Goal: Task Accomplishment & Management: Use online tool/utility

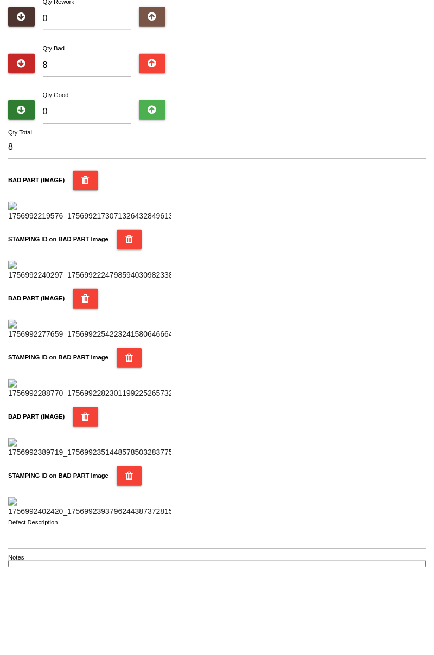
type input "7"
type input "15"
type input "74"
type input "82"
type input "7"
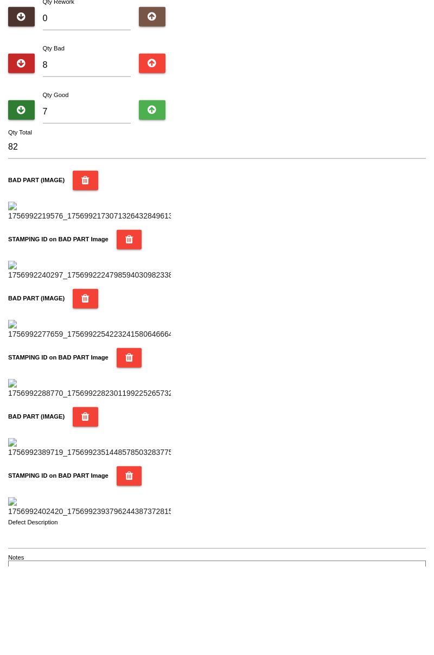
type input "15"
type input "76"
type input "84"
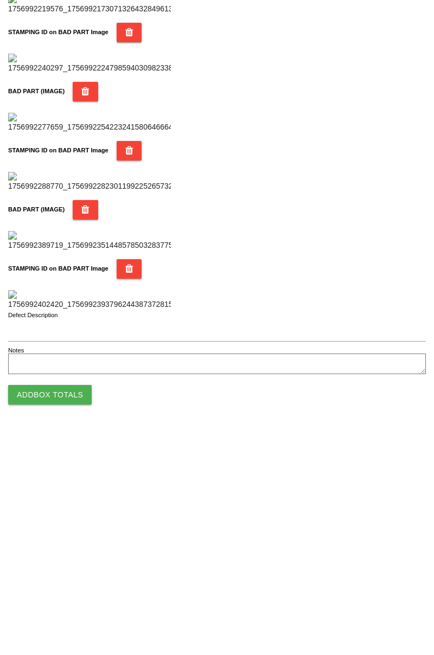
scroll to position [951, 0]
type input "76"
click at [52, 627] on button "Add Box Totals" at bounding box center [50, 619] width 84 height 20
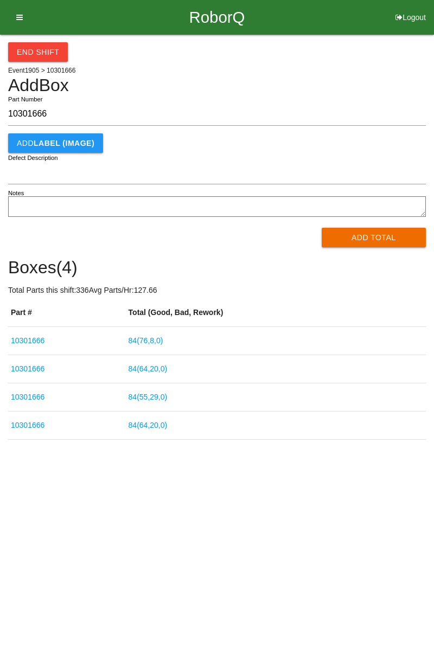
type input "10301666"
click at [402, 240] on button "Add Total" at bounding box center [374, 238] width 105 height 20
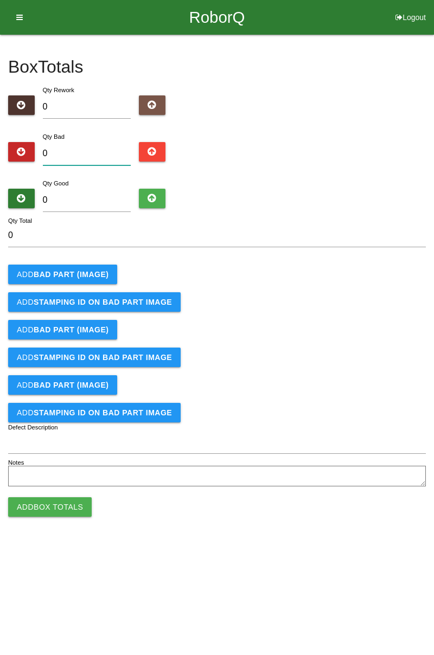
click at [91, 150] on input "0" at bounding box center [87, 153] width 88 height 23
type input "1"
click at [99, 276] on b "BAD PART (IMAGE)" at bounding box center [71, 274] width 75 height 9
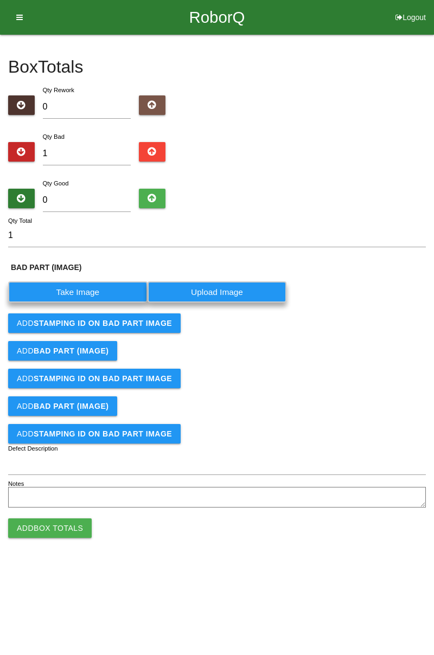
click at [94, 292] on label "Take Image" at bounding box center [77, 292] width 139 height 21
click at [0, 0] on \(IMAGE\) "Take Image" at bounding box center [0, 0] width 0 height 0
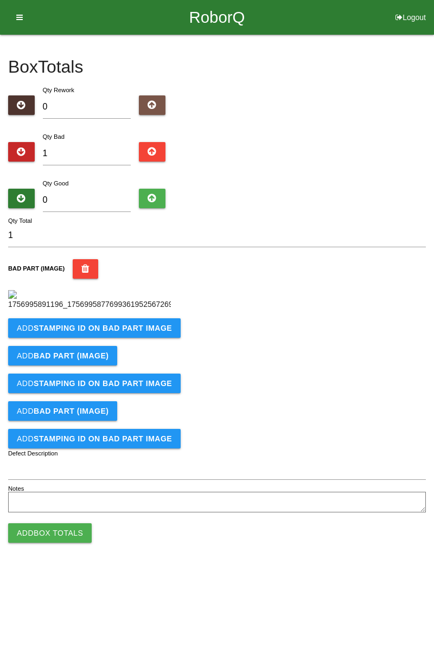
click at [120, 333] on b "STAMPING ID on BAD PART Image" at bounding box center [103, 328] width 138 height 9
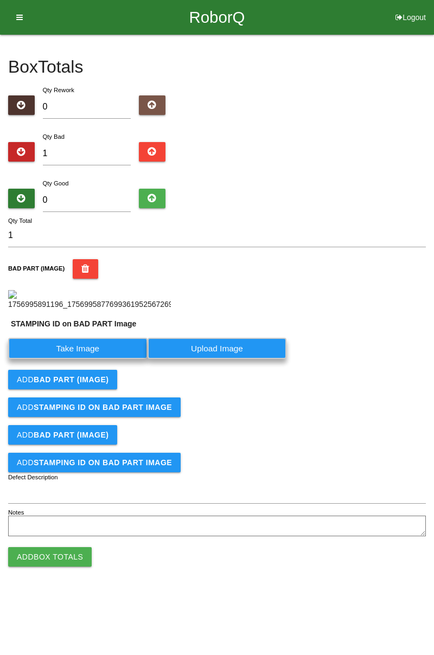
click at [107, 359] on label "Take Image" at bounding box center [77, 348] width 139 height 21
click at [0, 0] on PART "Take Image" at bounding box center [0, 0] width 0 height 0
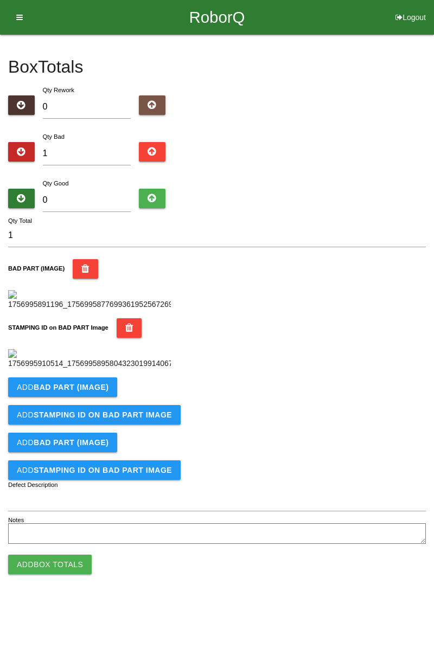
scroll to position [239, 0]
click at [71, 397] on button "Add BAD PART (IMAGE)" at bounding box center [62, 388] width 109 height 20
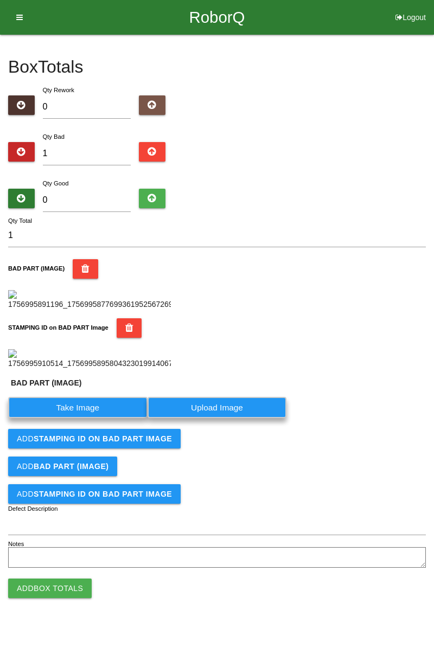
click at [78, 418] on label "Take Image" at bounding box center [77, 407] width 139 height 21
click at [0, 0] on \(IMAGE\) "Take Image" at bounding box center [0, 0] width 0 height 0
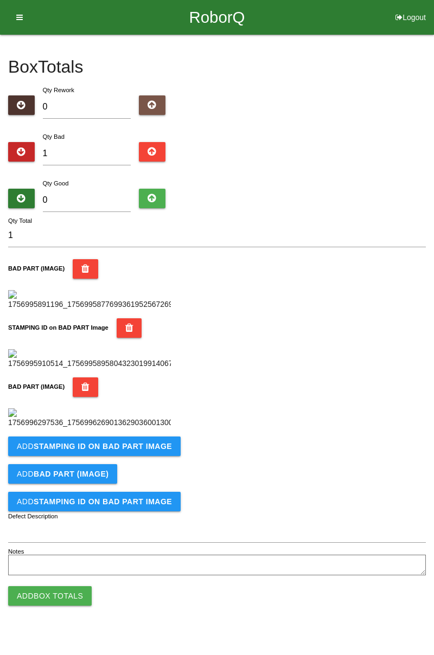
scroll to position [387, 0]
click at [124, 451] on b "STAMPING ID on BAD PART Image" at bounding box center [103, 446] width 138 height 9
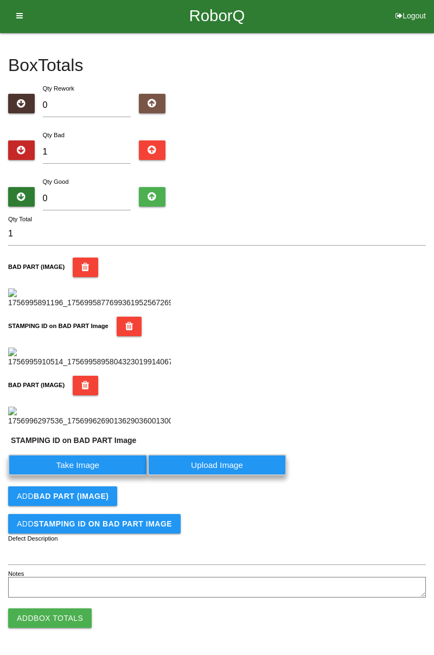
click at [94, 476] on label "Take Image" at bounding box center [77, 465] width 139 height 21
click at [0, 0] on PART "Take Image" at bounding box center [0, 0] width 0 height 0
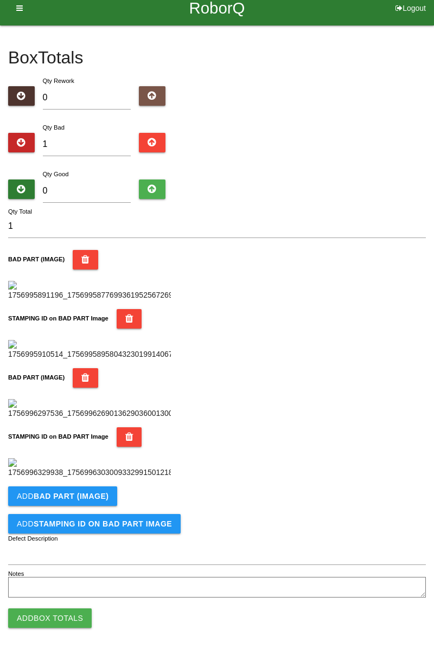
scroll to position [595, 0]
click at [91, 514] on button "Add STAMPING ID on BAD PART Image" at bounding box center [94, 524] width 173 height 20
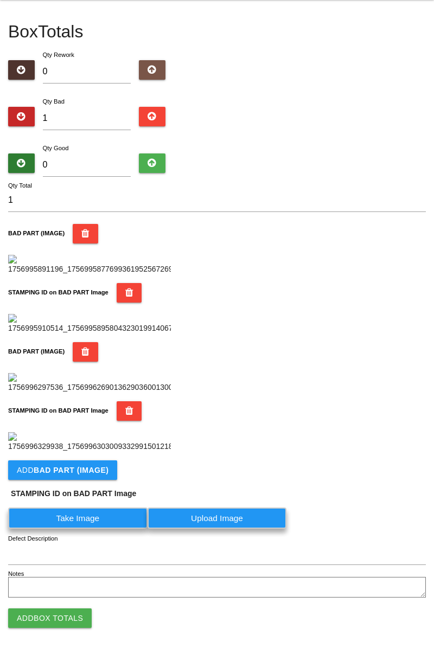
click at [98, 475] on b "BAD PART (IMAGE)" at bounding box center [71, 470] width 75 height 9
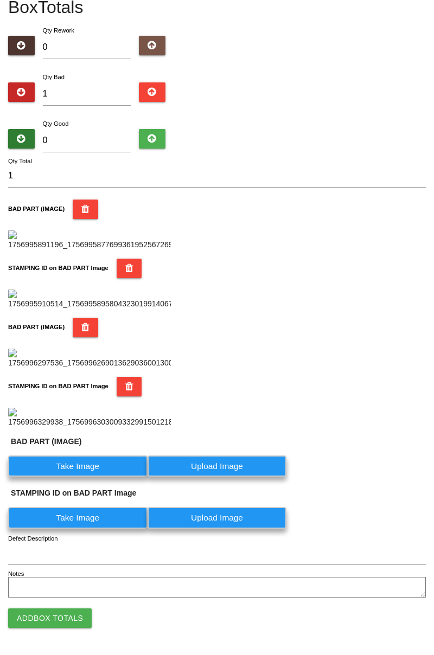
click at [95, 477] on label "Take Image" at bounding box center [77, 466] width 139 height 21
click at [0, 0] on \(IMAGE\) "Take Image" at bounding box center [0, 0] width 0 height 0
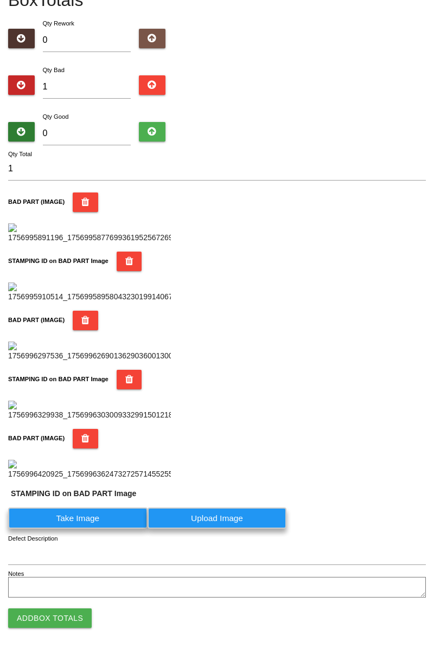
scroll to position [799, 0]
click at [116, 526] on label "Take Image" at bounding box center [77, 518] width 139 height 21
click at [0, 0] on PART "Take Image" at bounding box center [0, 0] width 0 height 0
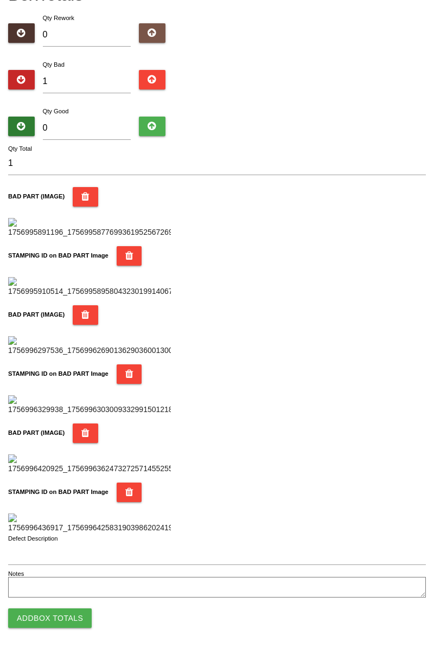
scroll to position [0, 0]
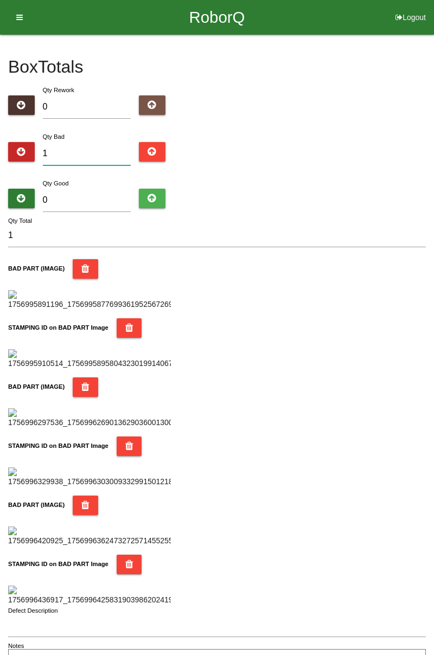
click at [97, 154] on input "1" at bounding box center [87, 153] width 88 height 23
type input "0"
type input "4"
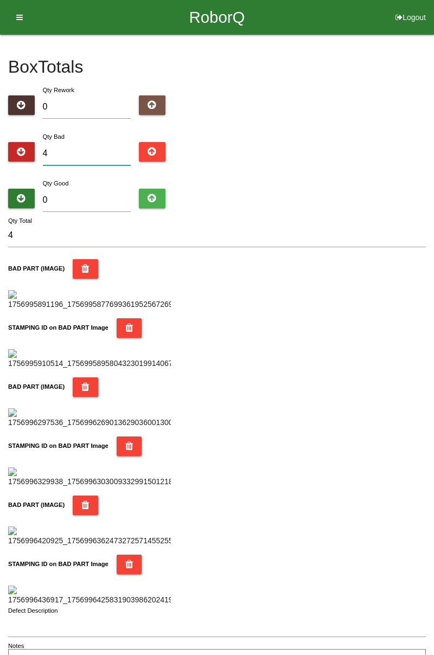
type input "0"
type input "6"
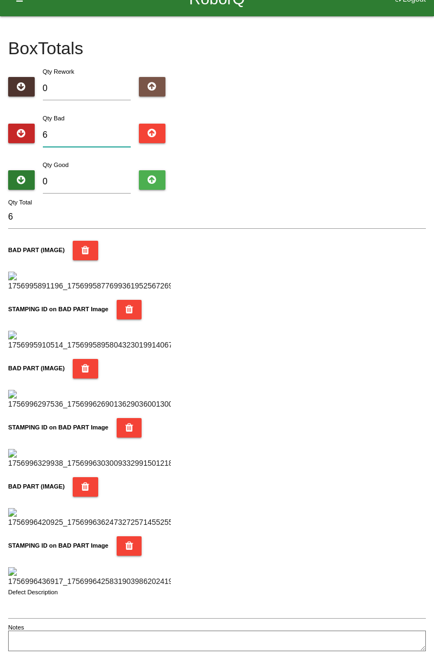
scroll to position [15, 0]
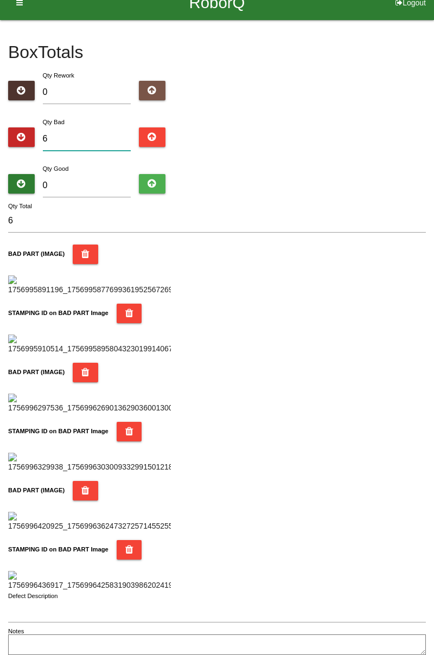
type input "0"
type input "1"
type input "10"
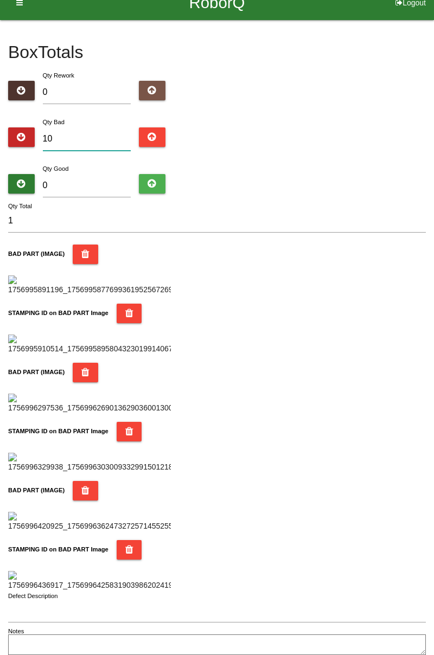
type input "10"
click at [92, 184] on input "0" at bounding box center [87, 185] width 88 height 23
type input "7"
type input "17"
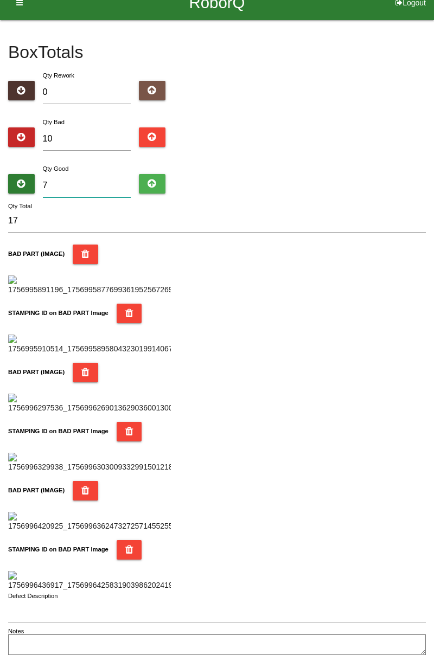
type input "74"
type input "84"
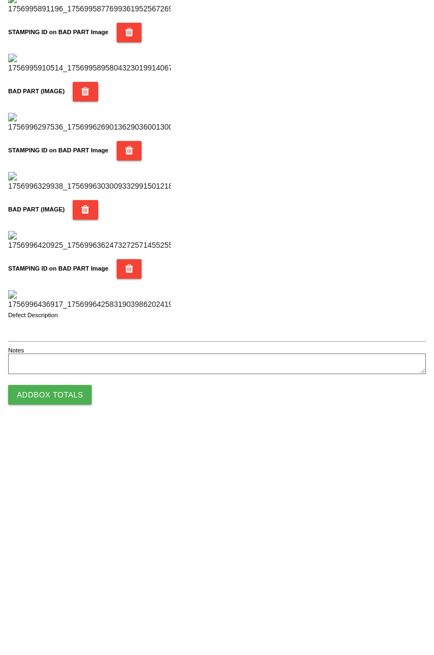
type input "74"
click at [81, 621] on button "Add Box Totals" at bounding box center [50, 619] width 84 height 20
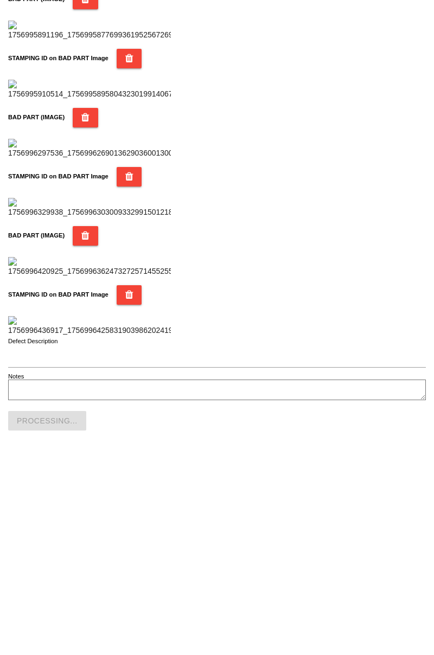
scroll to position [951, 0]
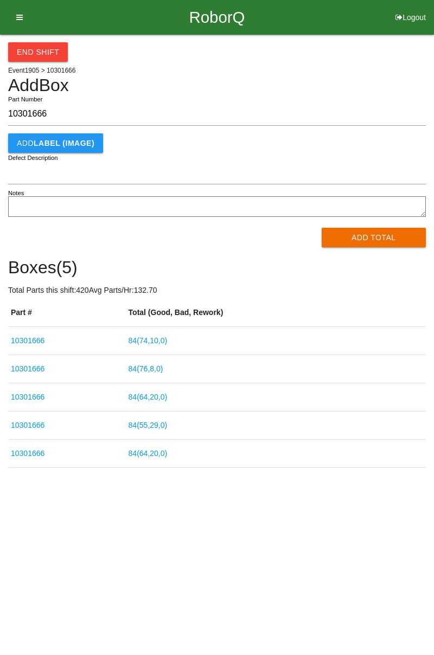
type input "10301666"
click at [370, 238] on button "Add Total" at bounding box center [374, 238] width 105 height 20
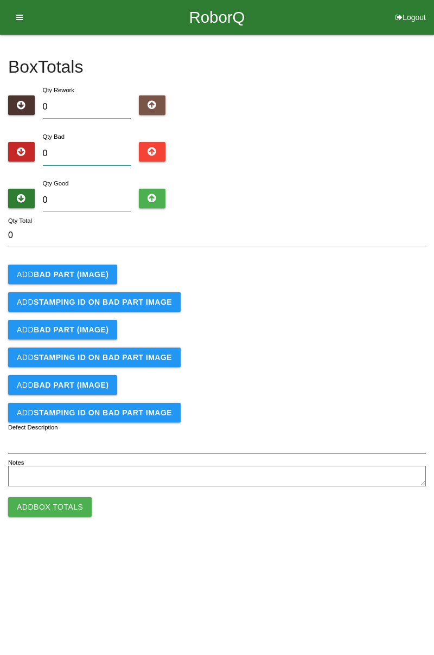
click at [100, 150] on input "0" at bounding box center [87, 153] width 88 height 23
type input "4"
click at [90, 277] on b "BAD PART (IMAGE)" at bounding box center [71, 274] width 75 height 9
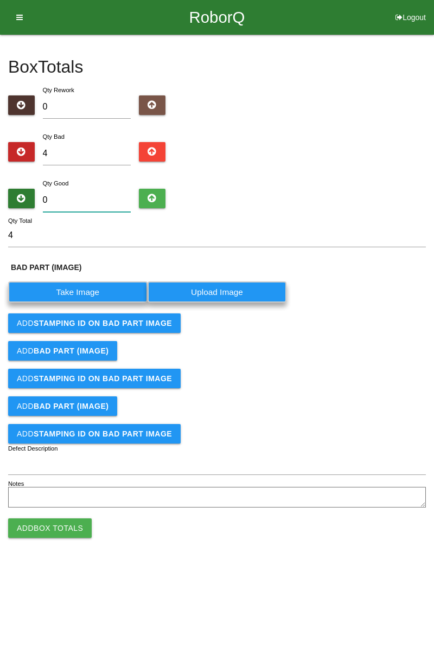
click at [98, 196] on input "0" at bounding box center [87, 200] width 88 height 23
type input "8"
type input "12"
type input "80"
type input "84"
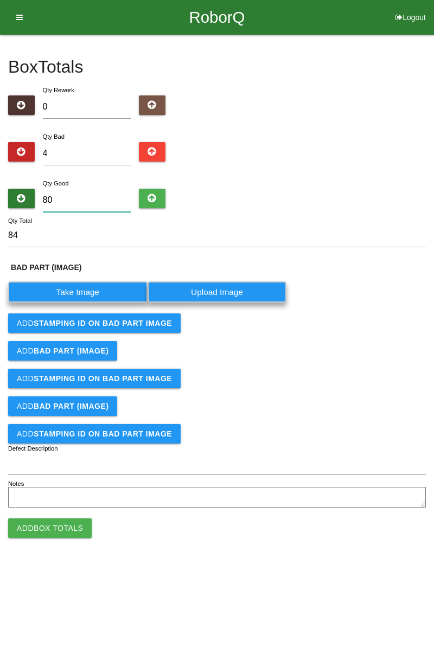
type input "80"
click at [100, 286] on label "Take Image" at bounding box center [77, 292] width 139 height 21
click at [0, 0] on \(IMAGE\) "Take Image" at bounding box center [0, 0] width 0 height 0
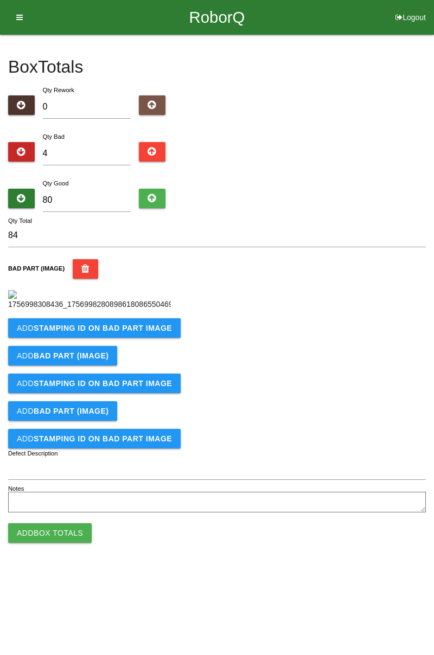
click at [135, 338] on button "Add STAMPING ID on BAD PART Image" at bounding box center [94, 329] width 173 height 20
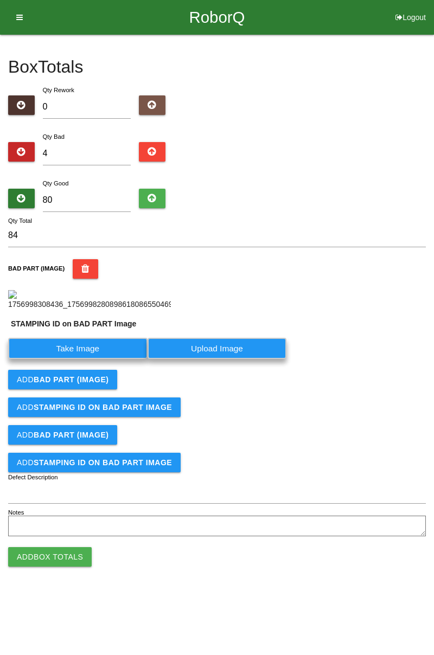
click at [113, 359] on label "Take Image" at bounding box center [77, 348] width 139 height 21
click at [0, 0] on PART "Take Image" at bounding box center [0, 0] width 0 height 0
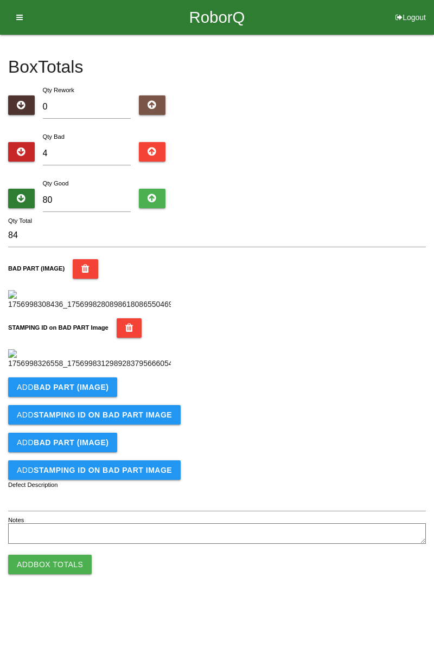
scroll to position [239, 0]
click at [104, 392] on b "BAD PART (IMAGE)" at bounding box center [71, 387] width 75 height 9
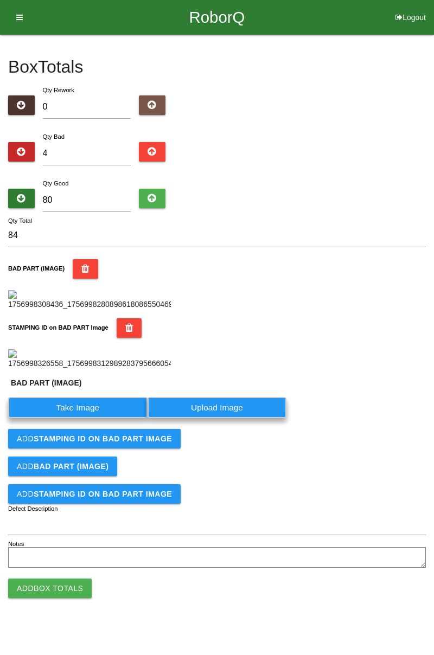
click at [92, 418] on label "Take Image" at bounding box center [77, 407] width 139 height 21
click at [0, 0] on \(IMAGE\) "Take Image" at bounding box center [0, 0] width 0 height 0
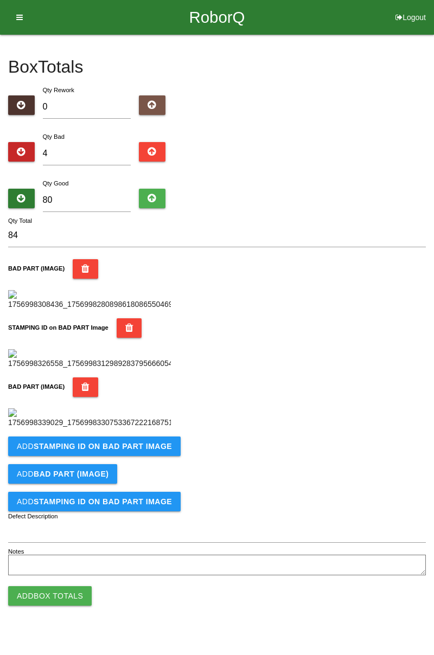
scroll to position [417, 0]
click at [131, 456] on button "Add STAMPING ID on BAD PART Image" at bounding box center [94, 447] width 173 height 20
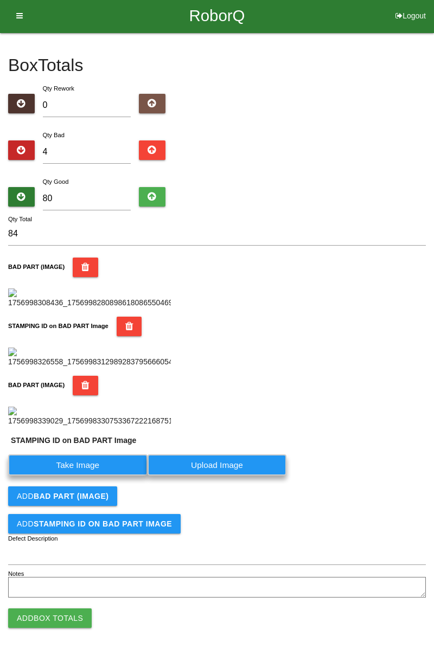
click at [116, 476] on label "Take Image" at bounding box center [77, 465] width 139 height 21
click at [0, 0] on PART "Take Image" at bounding box center [0, 0] width 0 height 0
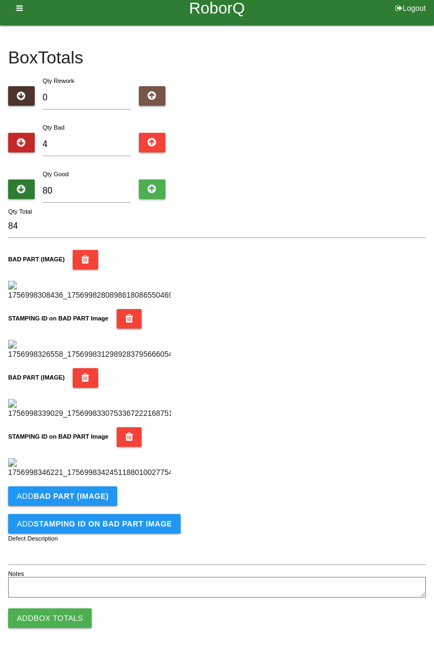
scroll to position [595, 0]
click at [112, 494] on button "Add BAD PART (IMAGE)" at bounding box center [62, 497] width 109 height 20
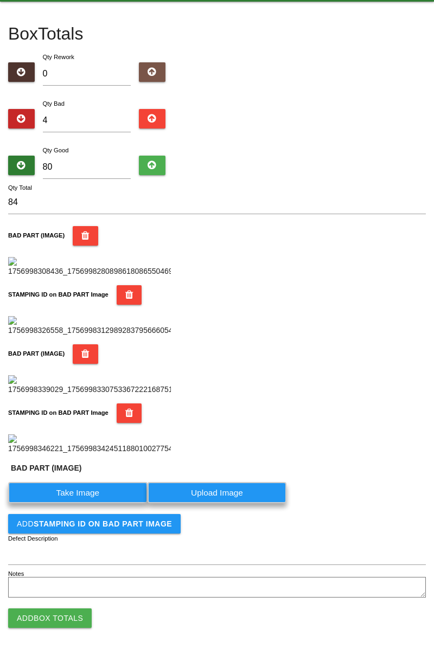
click at [102, 504] on label "Take Image" at bounding box center [77, 492] width 139 height 21
click at [0, 0] on \(IMAGE\) "Take Image" at bounding box center [0, 0] width 0 height 0
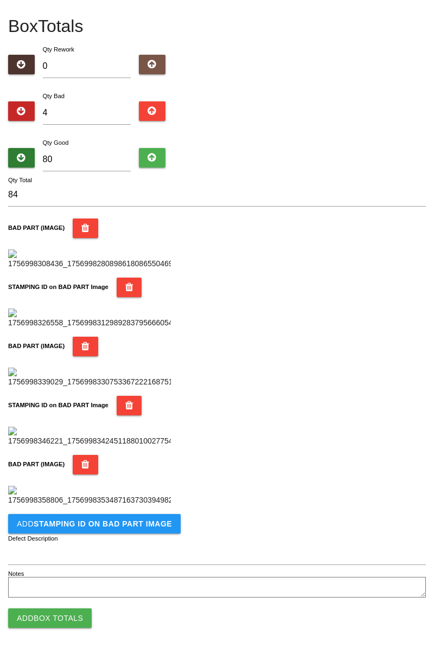
scroll to position [773, 0]
click at [130, 529] on button "Add STAMPING ID on BAD PART Image" at bounding box center [94, 524] width 173 height 20
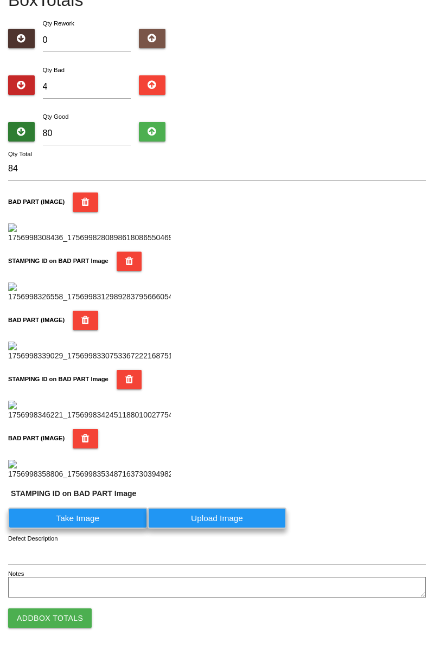
click at [109, 529] on label "Take Image" at bounding box center [77, 518] width 139 height 21
click at [0, 0] on PART "Take Image" at bounding box center [0, 0] width 0 height 0
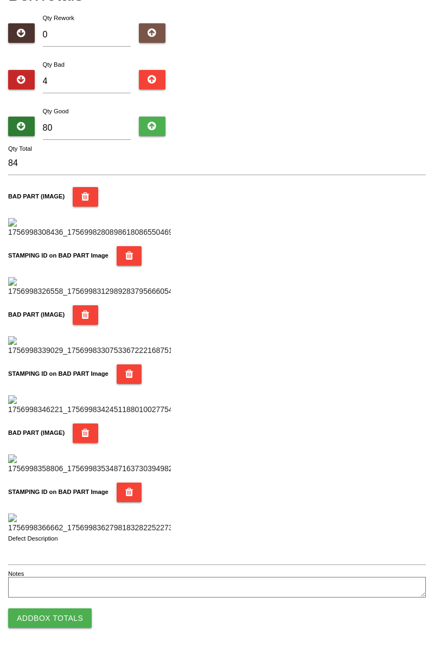
scroll to position [951, 0]
click at [74, 613] on button "Add Box Totals" at bounding box center [50, 619] width 84 height 20
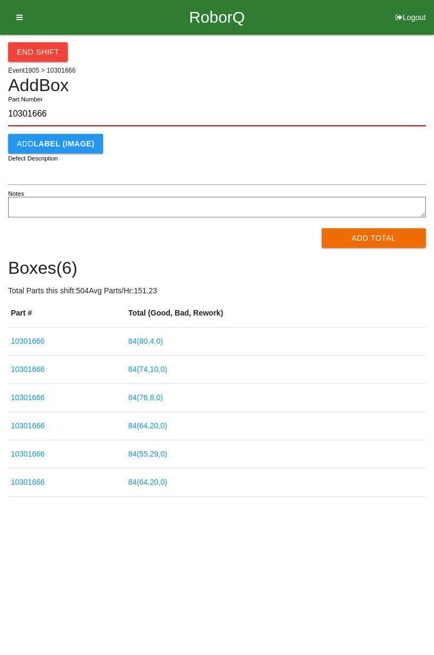
type input "10301666"
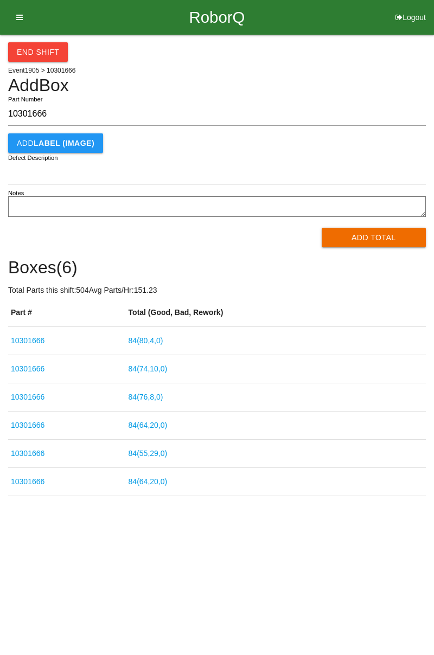
click at [372, 238] on button "Add Total" at bounding box center [374, 238] width 105 height 20
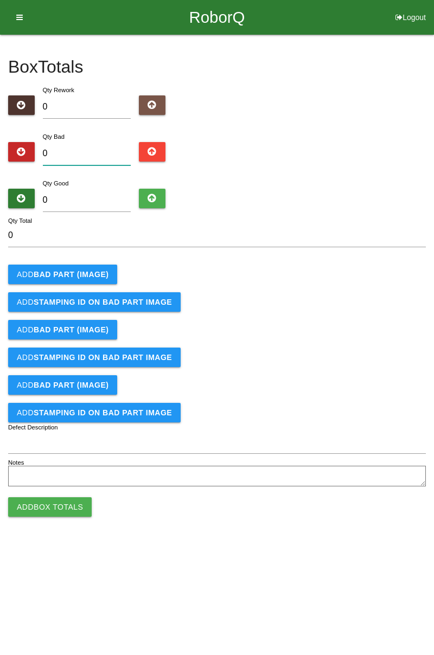
click at [105, 152] on input "0" at bounding box center [87, 153] width 88 height 23
type input "8"
click at [79, 272] on b "BAD PART (IMAGE)" at bounding box center [71, 274] width 75 height 9
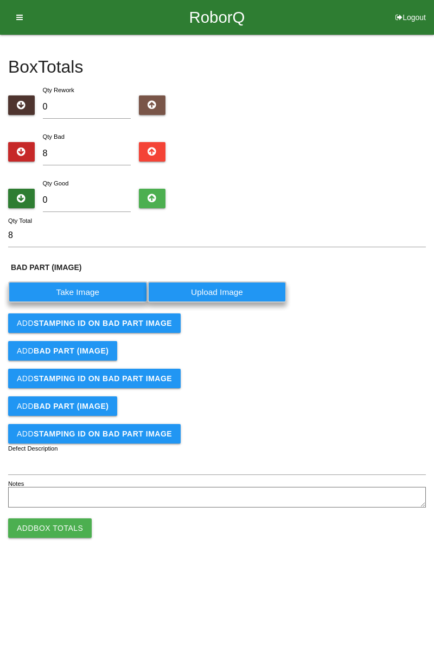
click at [89, 297] on label "Take Image" at bounding box center [77, 292] width 139 height 21
click at [0, 0] on \(IMAGE\) "Take Image" at bounding box center [0, 0] width 0 height 0
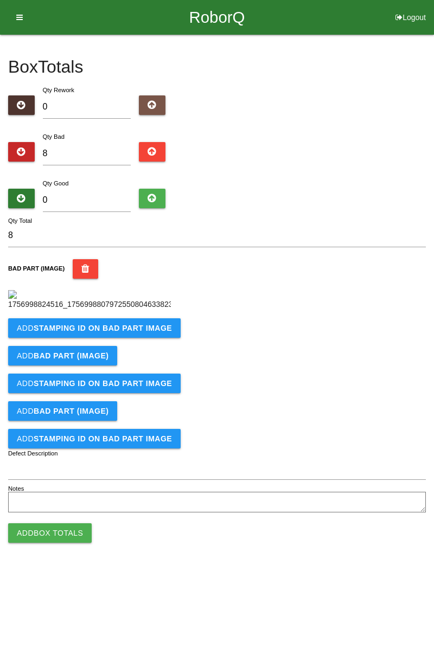
click at [150, 338] on button "Add STAMPING ID on BAD PART Image" at bounding box center [94, 329] width 173 height 20
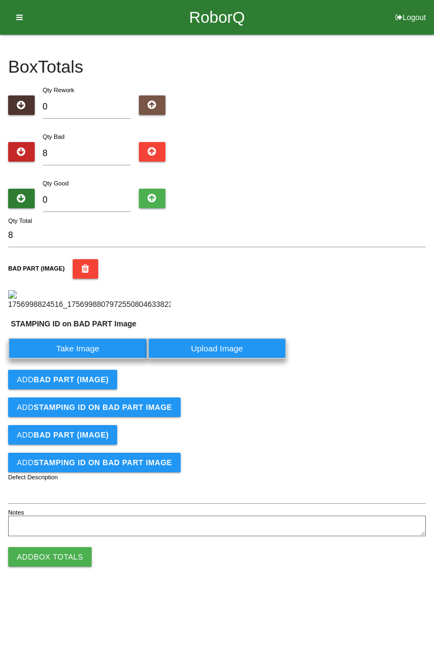
click at [115, 359] on label "Take Image" at bounding box center [77, 348] width 139 height 21
click at [0, 0] on PART "Take Image" at bounding box center [0, 0] width 0 height 0
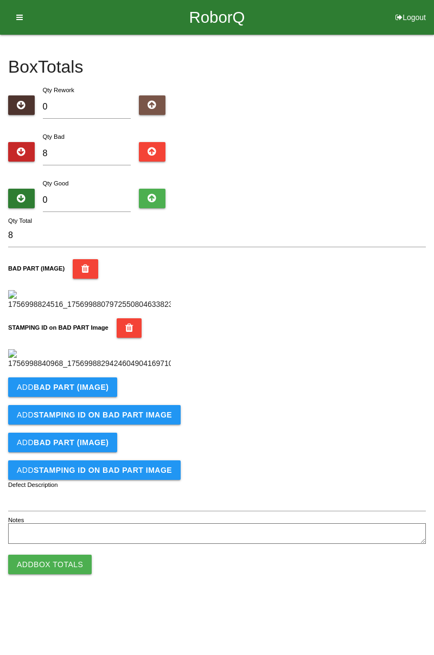
scroll to position [239, 0]
click at [98, 392] on b "BAD PART (IMAGE)" at bounding box center [71, 387] width 75 height 9
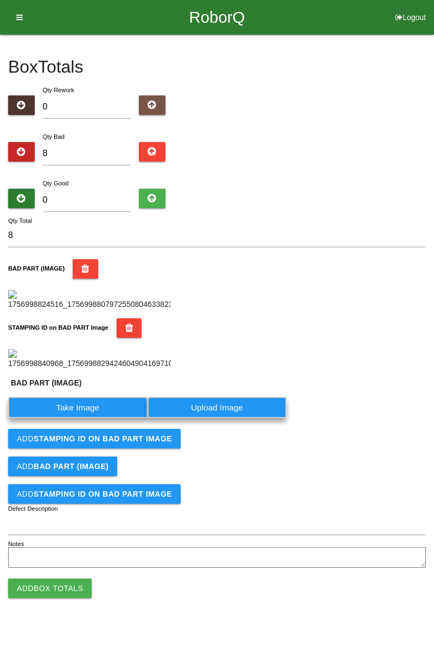
click at [91, 418] on label "Take Image" at bounding box center [77, 407] width 139 height 21
click at [0, 0] on \(IMAGE\) "Take Image" at bounding box center [0, 0] width 0 height 0
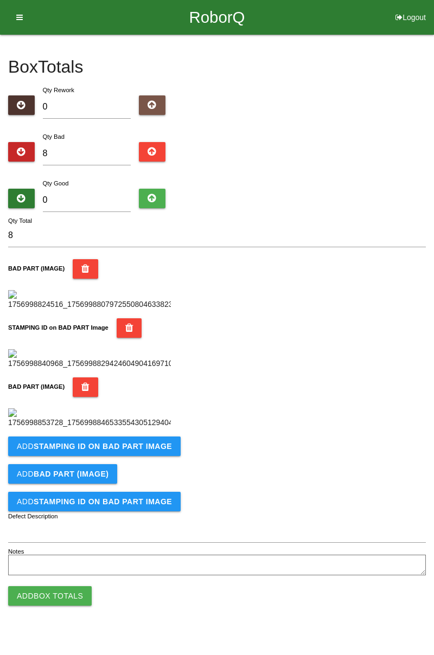
scroll to position [417, 0]
click at [151, 451] on b "STAMPING ID on BAD PART Image" at bounding box center [103, 446] width 138 height 9
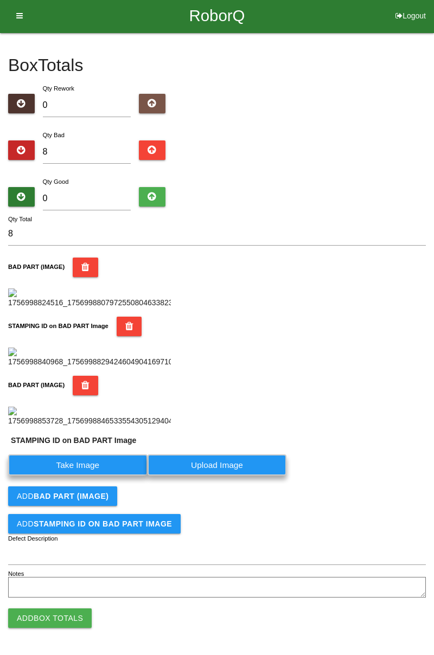
click at [112, 476] on label "Take Image" at bounding box center [77, 465] width 139 height 21
click at [0, 0] on PART "Take Image" at bounding box center [0, 0] width 0 height 0
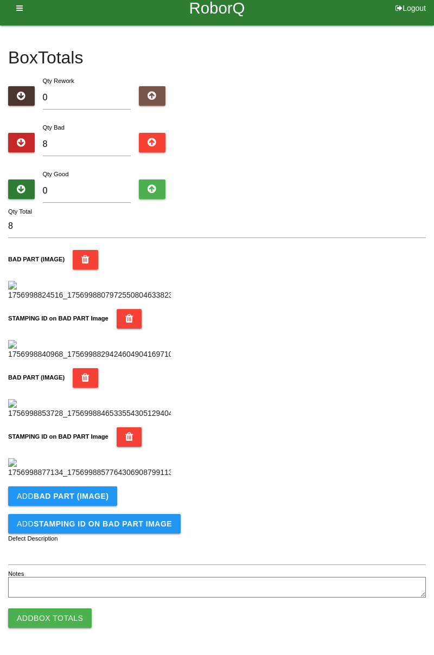
scroll to position [595, 0]
click at [85, 500] on b "BAD PART (IMAGE)" at bounding box center [71, 496] width 75 height 9
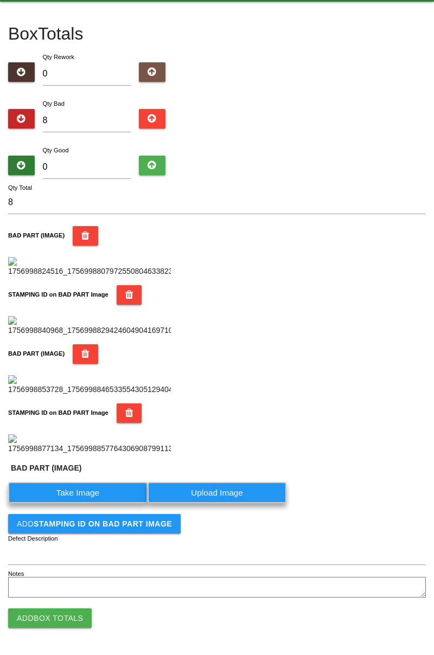
click at [92, 504] on label "Take Image" at bounding box center [77, 492] width 139 height 21
click at [0, 0] on \(IMAGE\) "Take Image" at bounding box center [0, 0] width 0 height 0
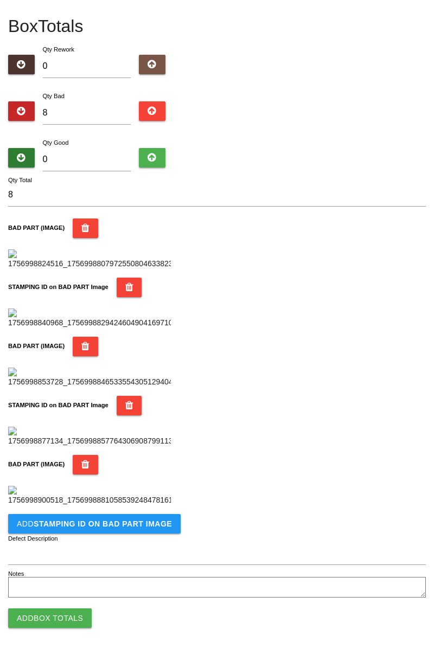
scroll to position [773, 0]
click at [130, 523] on b "STAMPING ID on BAD PART Image" at bounding box center [103, 524] width 138 height 9
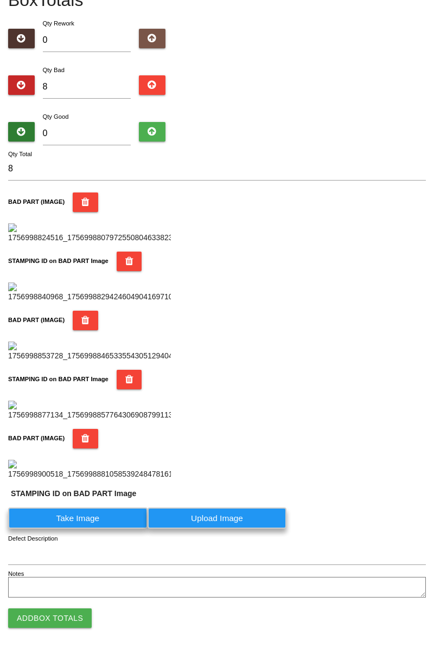
click at [111, 529] on label "Take Image" at bounding box center [77, 518] width 139 height 21
click at [0, 0] on PART "Take Image" at bounding box center [0, 0] width 0 height 0
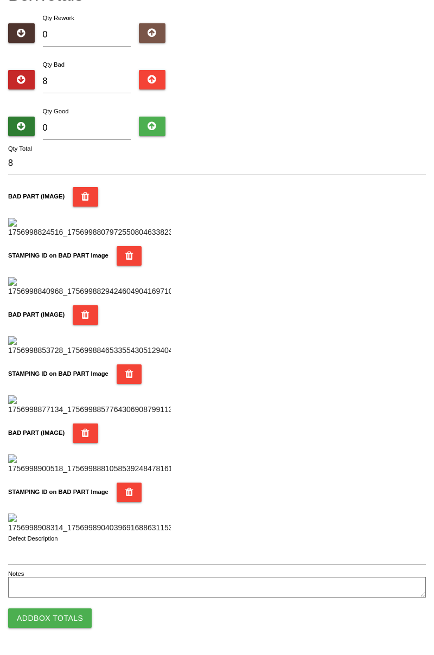
scroll to position [0, 0]
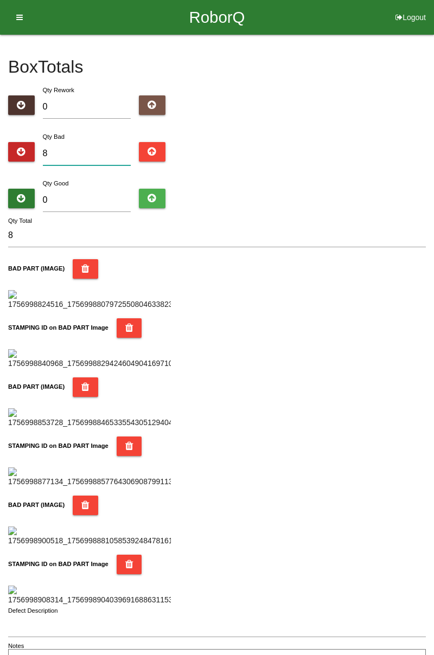
click at [95, 150] on input "8" at bounding box center [87, 153] width 88 height 23
type input "0"
type input "1"
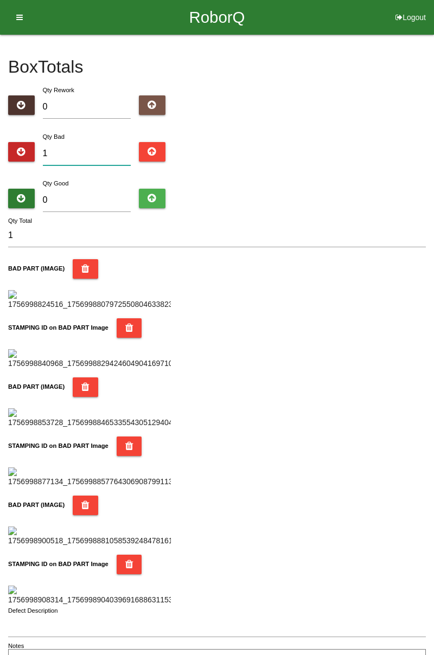
type input "16"
click at [95, 144] on input "16" at bounding box center [87, 153] width 88 height 23
type input "1"
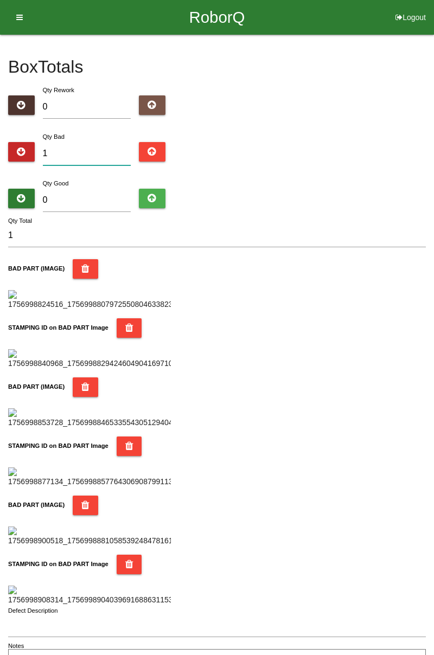
type input "17"
type input "1"
type input "0"
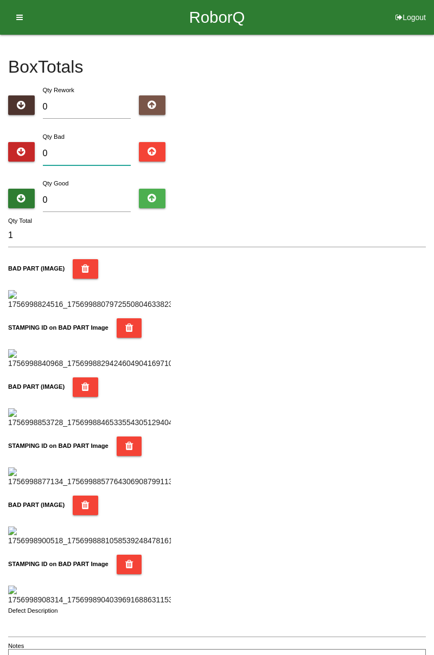
type input "0"
type input "2"
type input "20"
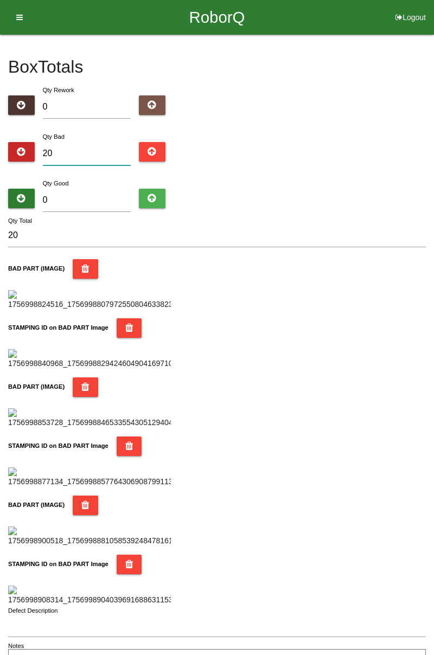
type input "20"
click at [92, 195] on input "0" at bounding box center [87, 200] width 88 height 23
type input "6"
type input "26"
type input "64"
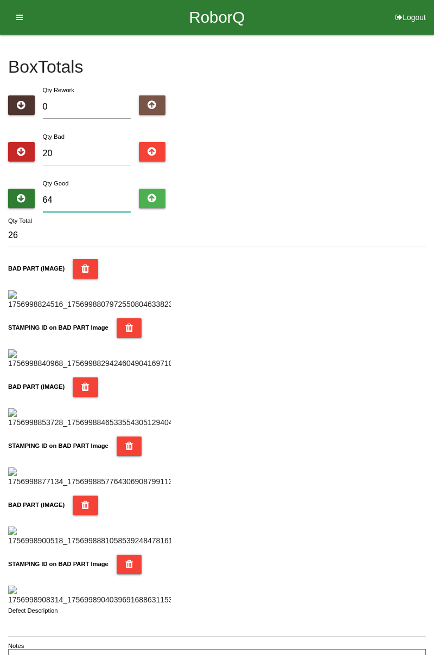
type input "84"
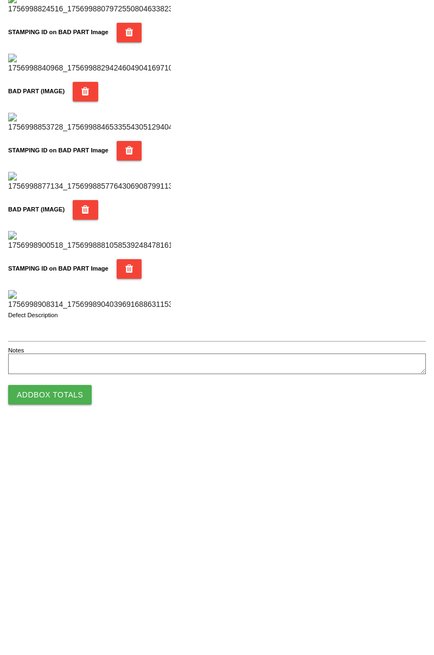
type input "64"
click at [62, 622] on button "Add Box Totals" at bounding box center [50, 619] width 84 height 20
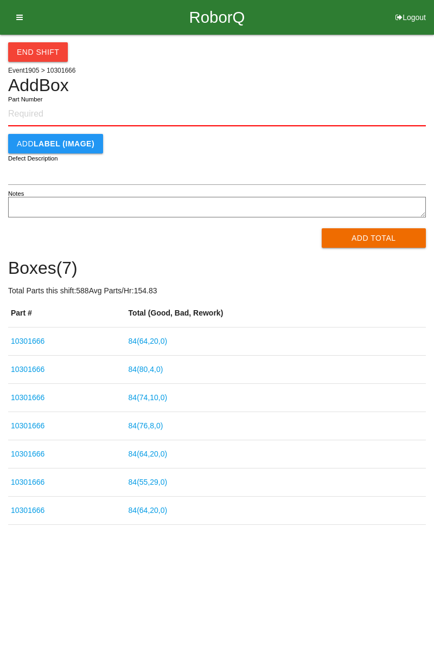
click at [28, 97] on label "Part Number" at bounding box center [25, 99] width 34 height 9
click at [28, 103] on input "Part Number" at bounding box center [217, 115] width 418 height 24
paste input "10301666"
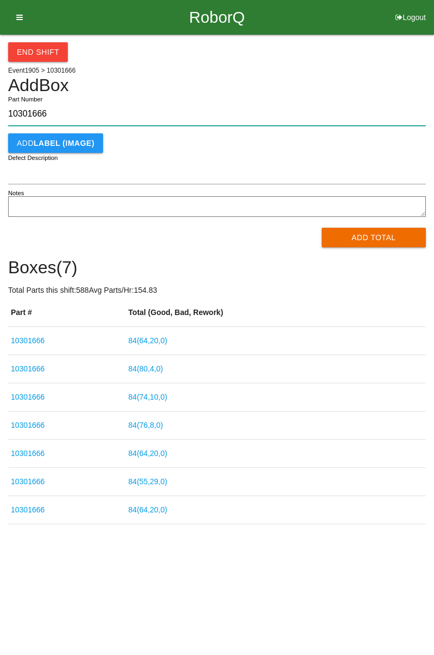
type input "10301666"
click at [397, 229] on button "Add Total" at bounding box center [374, 238] width 105 height 20
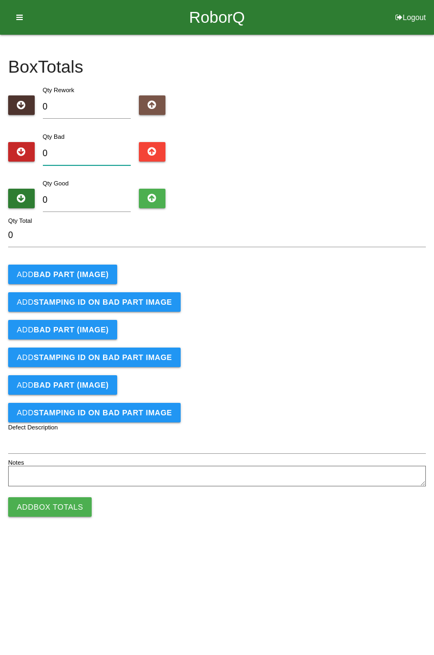
click at [101, 151] on input "0" at bounding box center [87, 153] width 88 height 23
type input "7"
click at [105, 271] on b "BAD PART (IMAGE)" at bounding box center [71, 274] width 75 height 9
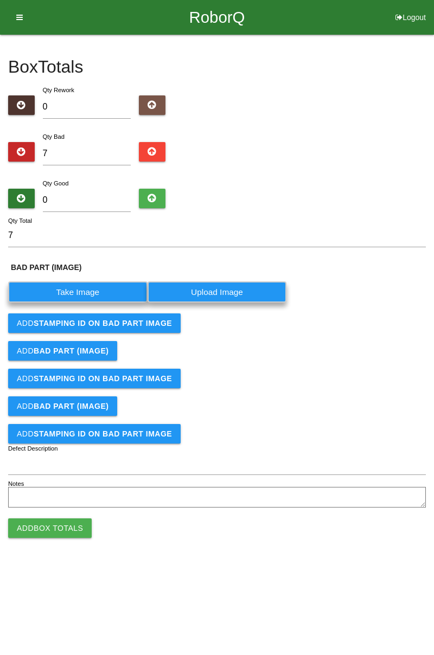
click at [98, 290] on label "Take Image" at bounding box center [77, 292] width 139 height 21
click at [0, 0] on \(IMAGE\) "Take Image" at bounding box center [0, 0] width 0 height 0
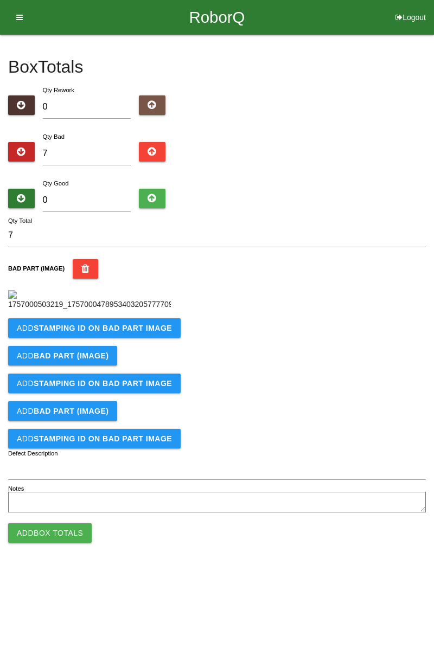
click at [163, 338] on button "Add STAMPING ID on BAD PART Image" at bounding box center [94, 329] width 173 height 20
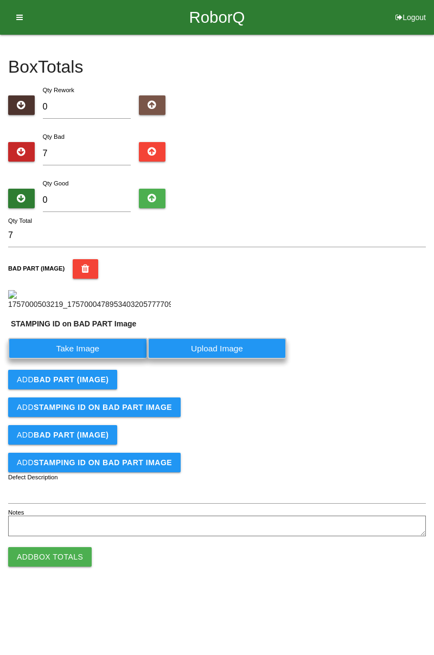
click at [119, 359] on label "Take Image" at bounding box center [77, 348] width 139 height 21
click at [0, 0] on PART "Take Image" at bounding box center [0, 0] width 0 height 0
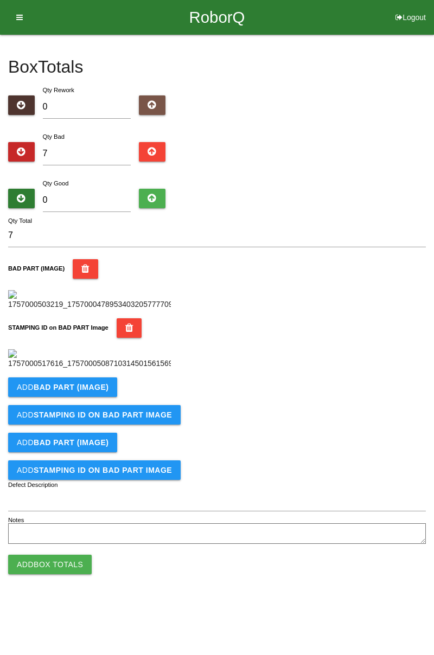
scroll to position [239, 0]
click at [103, 392] on b "BAD PART (IMAGE)" at bounding box center [71, 387] width 75 height 9
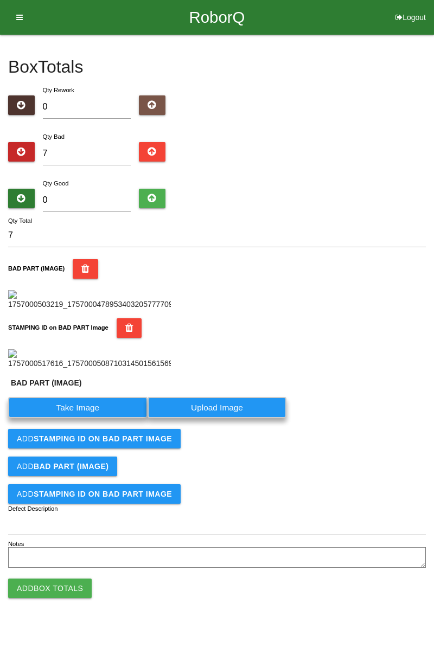
click at [94, 418] on label "Take Image" at bounding box center [77, 407] width 139 height 21
click at [0, 0] on \(IMAGE\) "Take Image" at bounding box center [0, 0] width 0 height 0
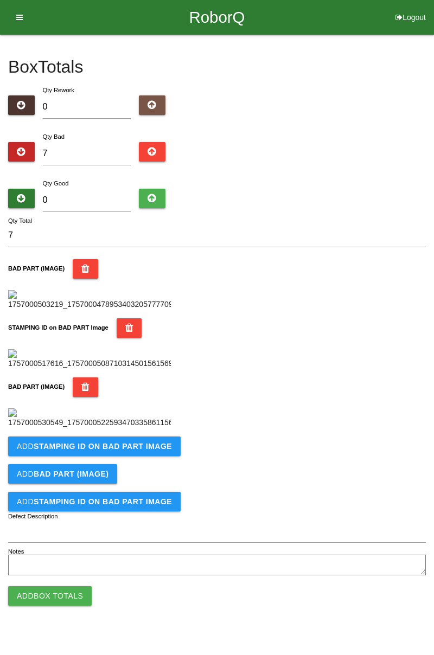
scroll to position [417, 0]
click at [151, 451] on b "STAMPING ID on BAD PART Image" at bounding box center [103, 446] width 138 height 9
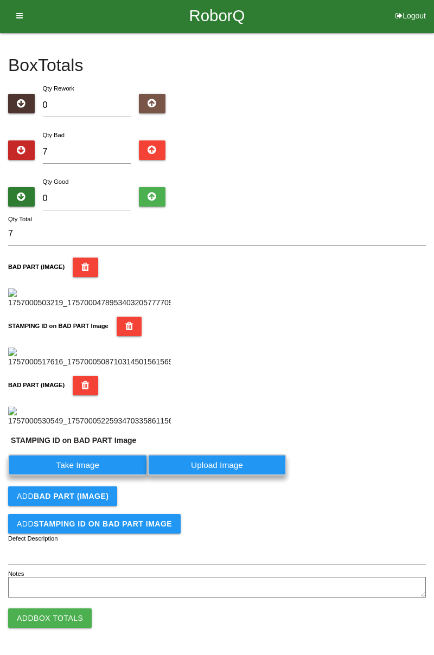
click at [122, 476] on label "Take Image" at bounding box center [77, 465] width 139 height 21
click at [0, 0] on PART "Take Image" at bounding box center [0, 0] width 0 height 0
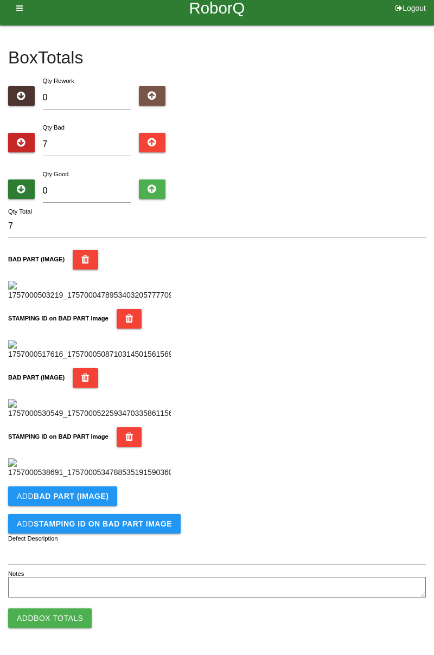
scroll to position [595, 0]
click at [103, 494] on b "BAD PART (IMAGE)" at bounding box center [71, 496] width 75 height 9
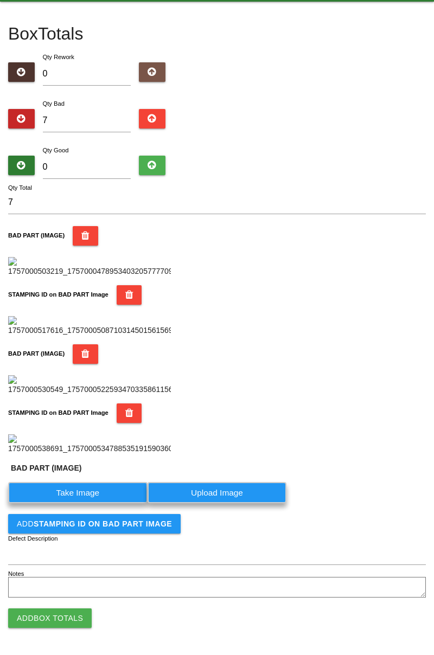
click at [92, 504] on label "Take Image" at bounding box center [77, 492] width 139 height 21
click at [0, 0] on \(IMAGE\) "Take Image" at bounding box center [0, 0] width 0 height 0
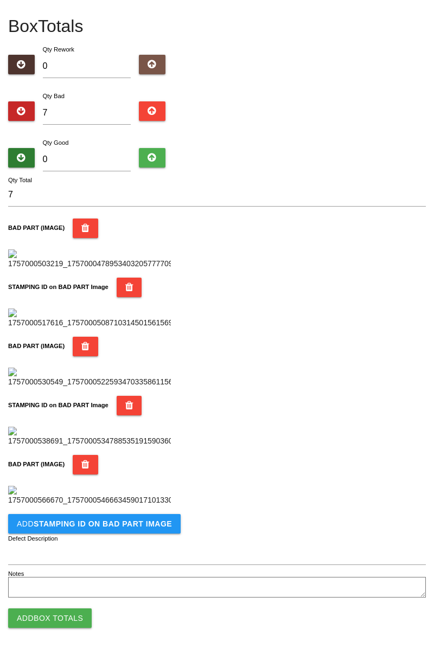
scroll to position [773, 0]
click at [123, 529] on button "Add STAMPING ID on BAD PART Image" at bounding box center [94, 524] width 173 height 20
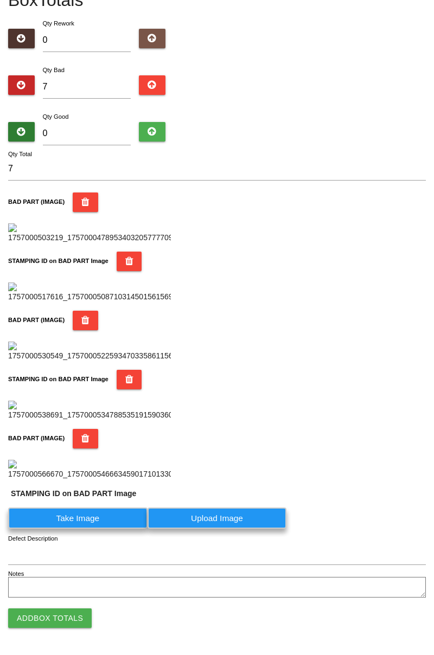
click at [88, 529] on label "Take Image" at bounding box center [77, 518] width 139 height 21
click at [0, 0] on PART "Take Image" at bounding box center [0, 0] width 0 height 0
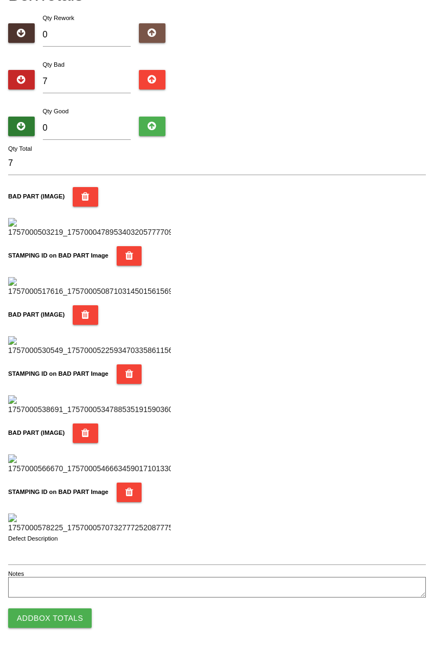
scroll to position [0, 0]
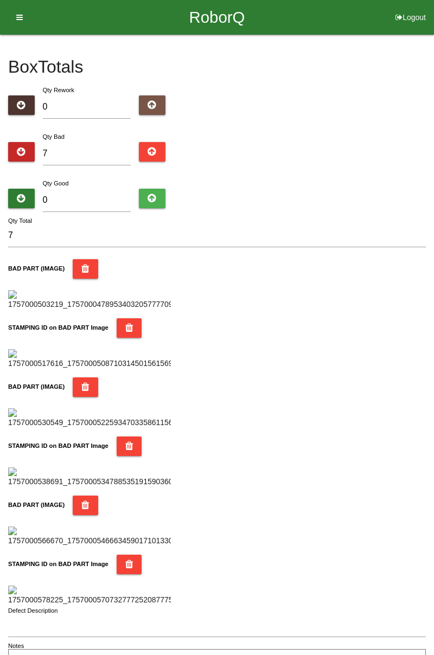
click at [430, 154] on div "Box Totals Translate Weight Weight unit: Rework Weight Bad Weight Good Weight 0…" at bounding box center [217, 354] width 434 height 639
click at [91, 150] on input "7" at bounding box center [87, 153] width 88 height 23
type input "0"
type input "1"
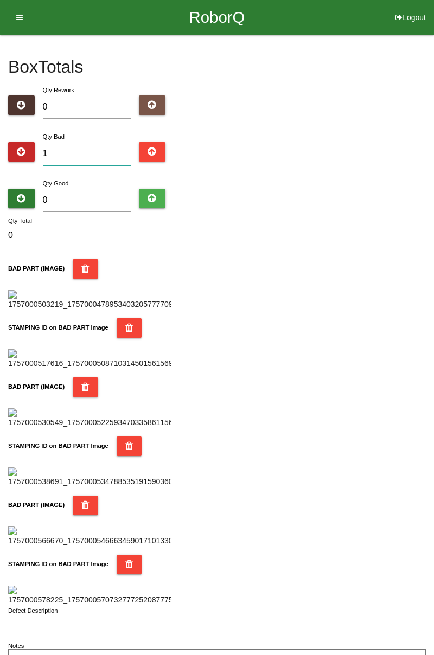
type input "1"
type input "17"
